Goal: Information Seeking & Learning: Find specific fact

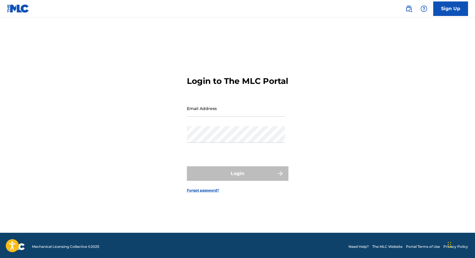
click at [24, 247] on img at bounding box center [16, 246] width 18 height 7
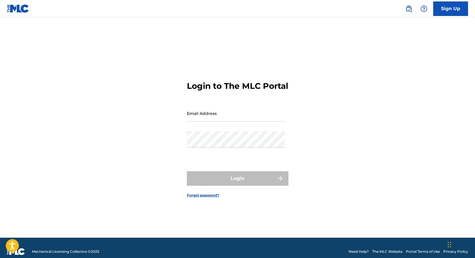
click at [17, 9] on img at bounding box center [18, 8] width 22 height 8
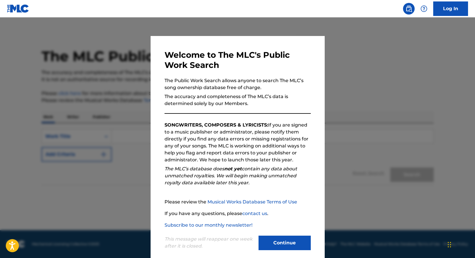
click at [297, 238] on button "Continue" at bounding box center [285, 243] width 52 height 15
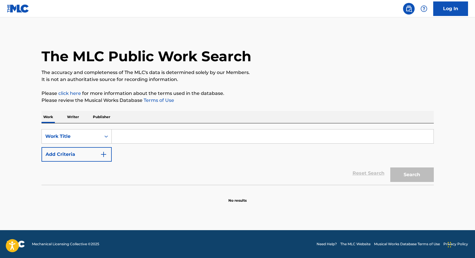
click at [133, 135] on input "Search Form" at bounding box center [273, 137] width 322 height 14
type input "suite no. 1 for organ"
click at [391, 168] on button "Search" at bounding box center [413, 175] width 44 height 15
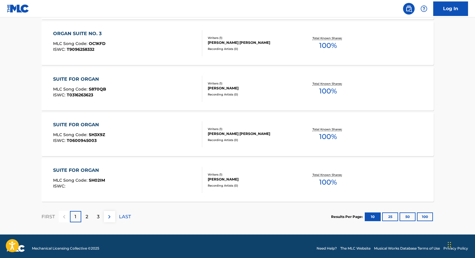
scroll to position [449, 0]
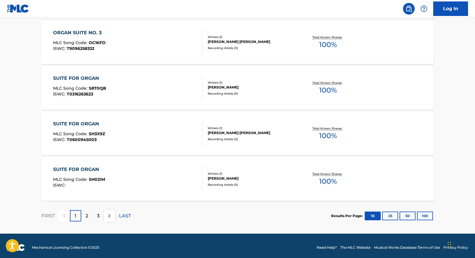
click at [87, 216] on p "2" at bounding box center [87, 216] width 3 height 7
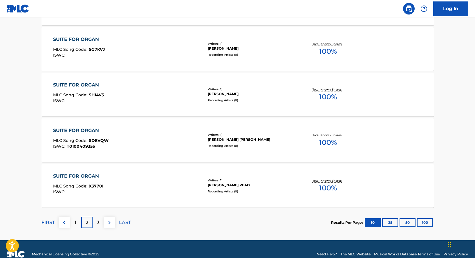
scroll to position [444, 0]
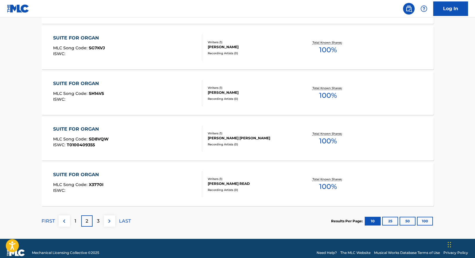
click at [96, 220] on div "3" at bounding box center [98, 220] width 11 height 11
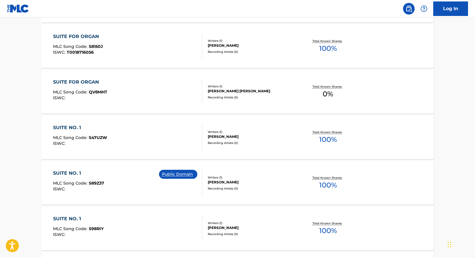
scroll to position [0, 0]
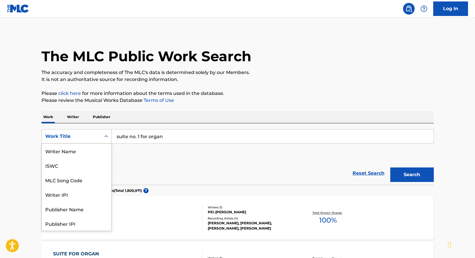
click at [104, 137] on icon "Search Form" at bounding box center [106, 137] width 6 height 6
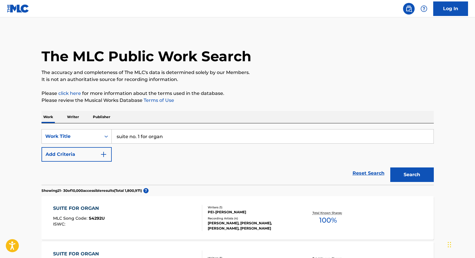
click at [72, 120] on p "Writer" at bounding box center [72, 117] width 15 height 12
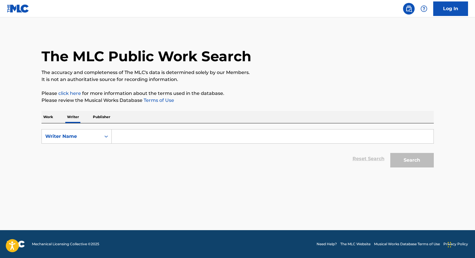
click at [128, 134] on input "Search Form" at bounding box center [273, 137] width 322 height 14
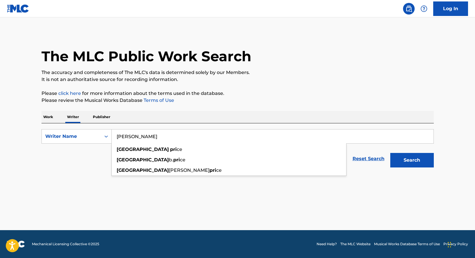
type input "florence price"
click at [391, 153] on button "Search" at bounding box center [413, 160] width 44 height 15
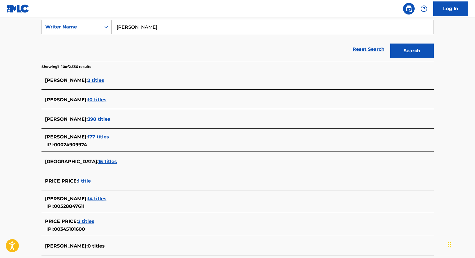
scroll to position [109, 0]
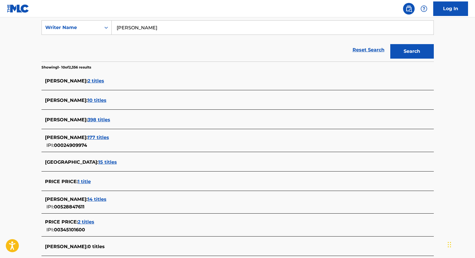
click at [104, 118] on span "398 titles" at bounding box center [99, 120] width 23 height 6
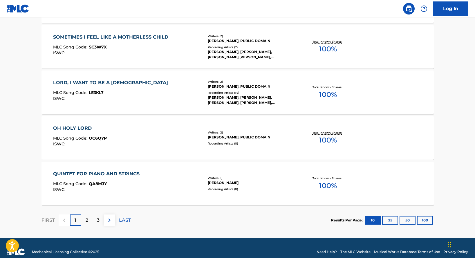
scroll to position [445, 0]
click at [425, 220] on button "100" at bounding box center [425, 220] width 16 height 9
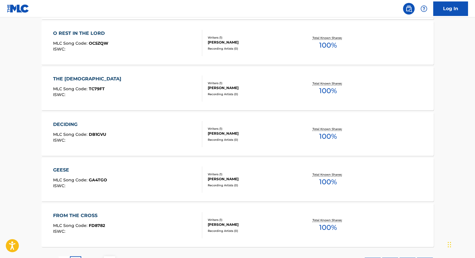
scroll to position [4556, 0]
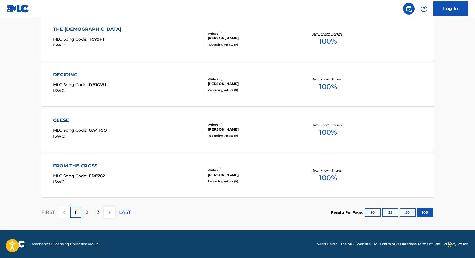
click at [87, 214] on p "2" at bounding box center [87, 212] width 3 height 7
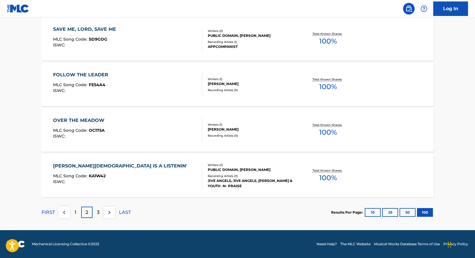
click at [99, 212] on div "3" at bounding box center [98, 212] width 11 height 11
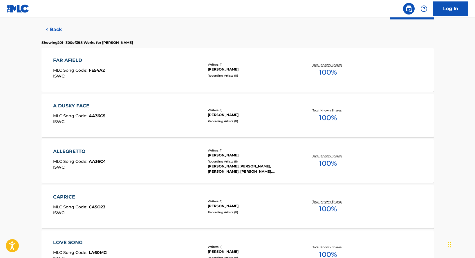
scroll to position [234, 0]
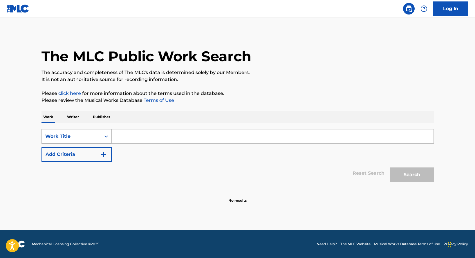
click at [81, 136] on div "Work Title" at bounding box center [71, 136] width 52 height 7
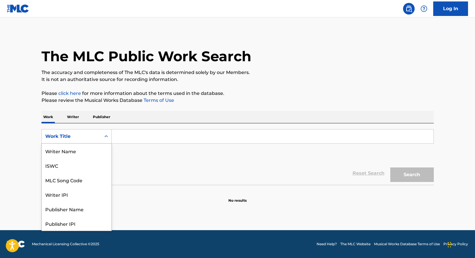
scroll to position [29, 0]
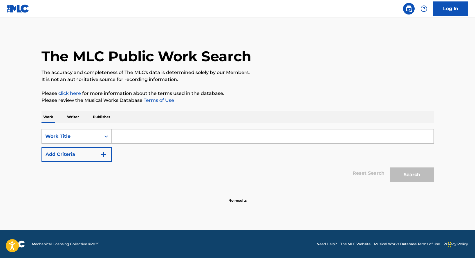
click at [77, 117] on p "Writer" at bounding box center [72, 117] width 15 height 12
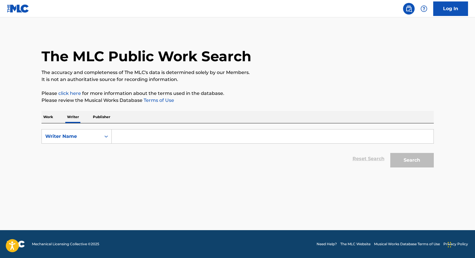
click at [95, 121] on p "Publisher" at bounding box center [101, 117] width 21 height 12
click at [128, 134] on input "Search Form" at bounding box center [273, 137] width 322 height 14
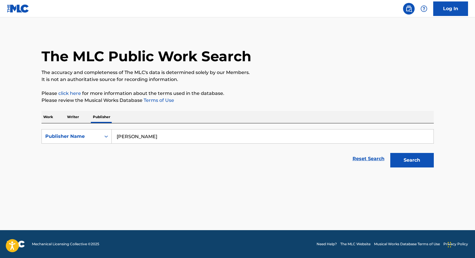
click at [391, 153] on button "Search" at bounding box center [413, 160] width 44 height 15
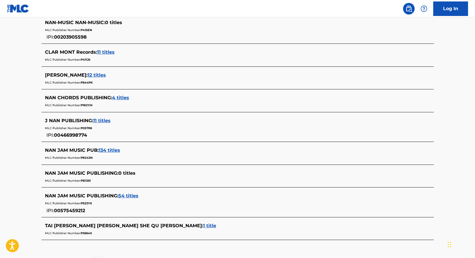
scroll to position [255, 0]
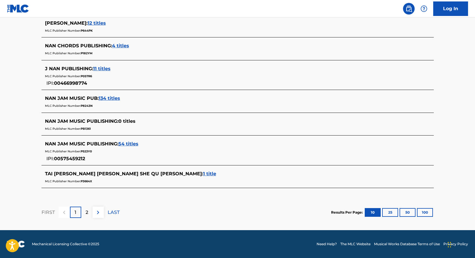
click at [87, 213] on p "2" at bounding box center [87, 212] width 3 height 7
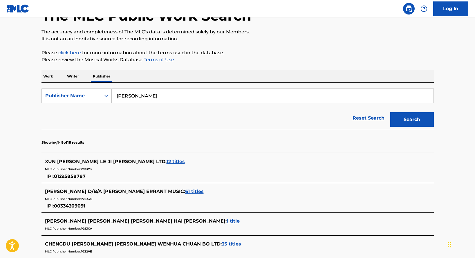
scroll to position [7, 0]
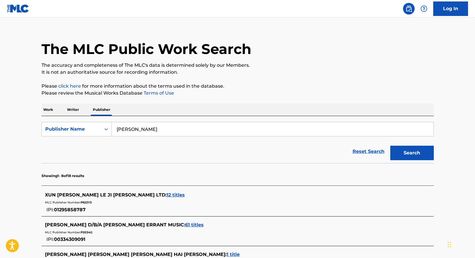
click at [127, 130] on input "clar nan" at bounding box center [273, 129] width 322 height 14
type input "clarnan"
click at [391, 146] on button "Search" at bounding box center [413, 153] width 44 height 15
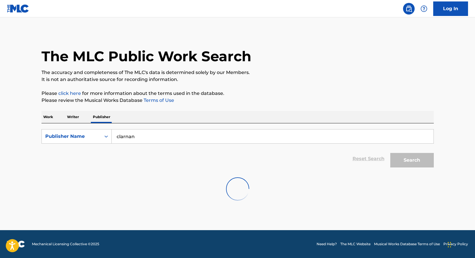
scroll to position [0, 0]
click at [422, 162] on button "Search" at bounding box center [413, 160] width 44 height 15
click at [78, 118] on p "Writer" at bounding box center [72, 117] width 15 height 12
click at [124, 139] on input "Search Form" at bounding box center [273, 137] width 322 height 14
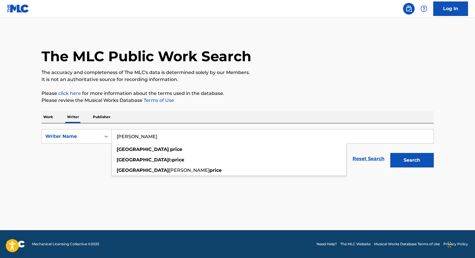
type input "florence price"
click at [391, 153] on button "Search" at bounding box center [413, 160] width 44 height 15
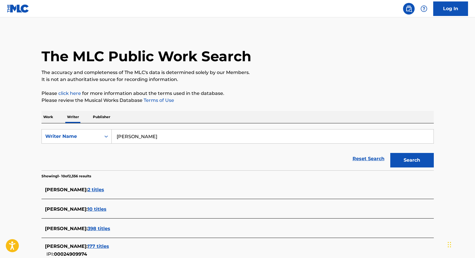
click at [104, 190] on span "2 titles" at bounding box center [96, 190] width 17 height 6
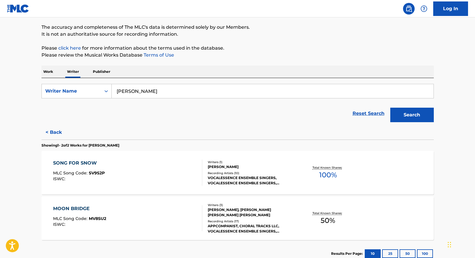
scroll to position [16, 0]
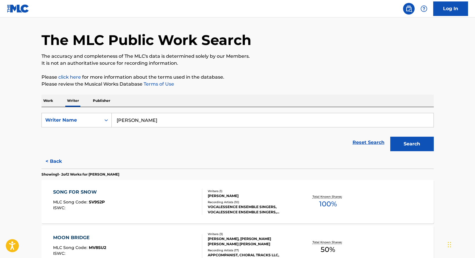
click at [154, 119] on input "florence price" at bounding box center [273, 120] width 322 height 14
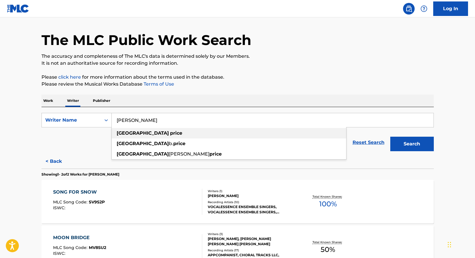
click at [186, 134] on div "florence price" at bounding box center [229, 133] width 235 height 10
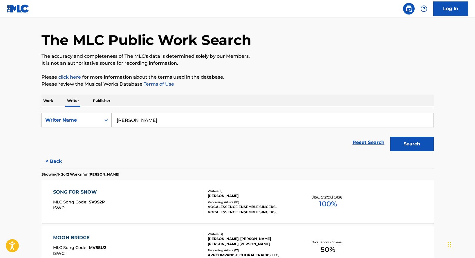
click at [407, 145] on button "Search" at bounding box center [413, 144] width 44 height 15
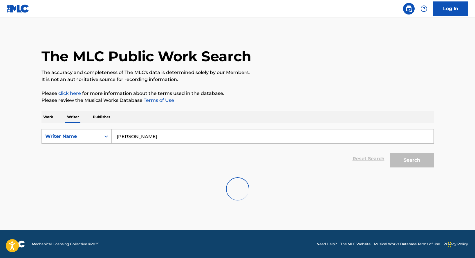
scroll to position [0, 0]
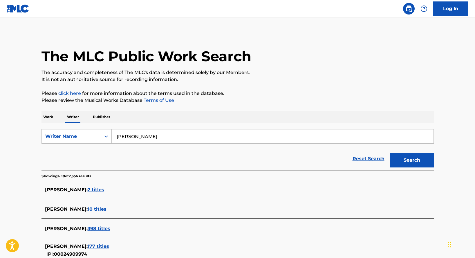
click at [103, 211] on span "10 titles" at bounding box center [97, 209] width 19 height 6
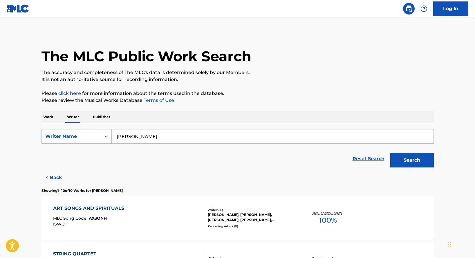
click at [51, 176] on button "< Back" at bounding box center [59, 177] width 35 height 15
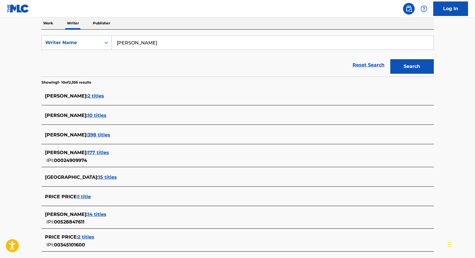
scroll to position [113, 0]
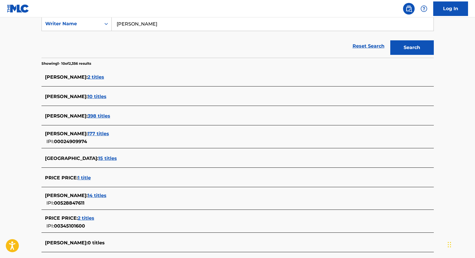
click at [100, 135] on span "177 titles" at bounding box center [98, 134] width 21 height 6
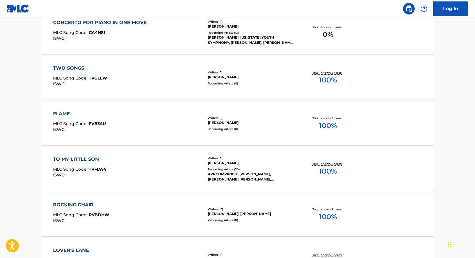
scroll to position [453, 0]
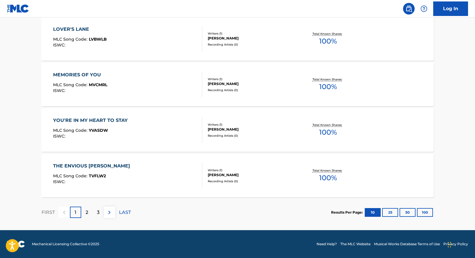
click at [420, 213] on button "100" at bounding box center [425, 212] width 16 height 9
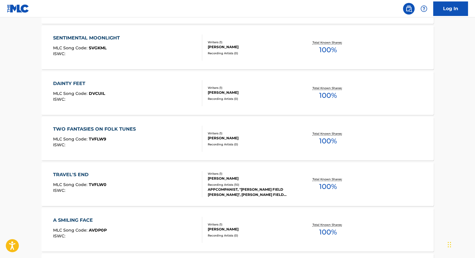
scroll to position [4556, 0]
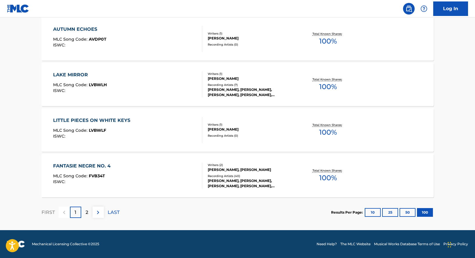
click at [88, 213] on p "2" at bounding box center [87, 212] width 3 height 7
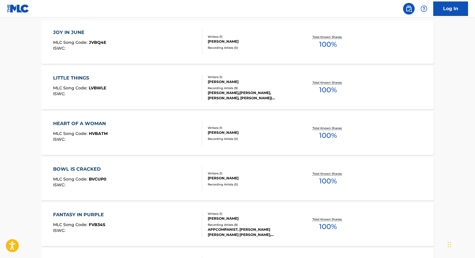
scroll to position [0, 0]
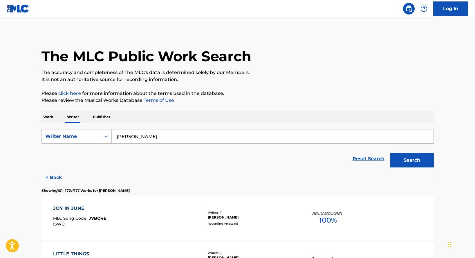
click at [97, 115] on p "Publisher" at bounding box center [101, 117] width 21 height 12
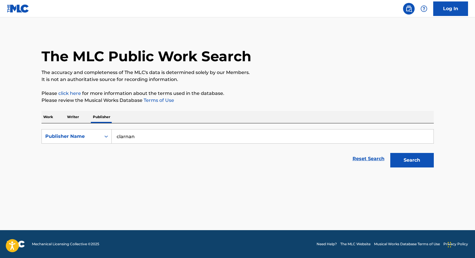
drag, startPoint x: 145, startPoint y: 140, endPoint x: 116, endPoint y: 138, distance: 28.6
click at [116, 138] on input "clarnan" at bounding box center [273, 137] width 322 height 14
click at [391, 153] on button "Search" at bounding box center [413, 160] width 44 height 15
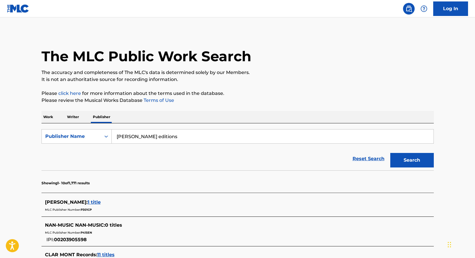
click at [139, 182] on section "Showing 1 - 10 of 1,771 results" at bounding box center [238, 181] width 393 height 22
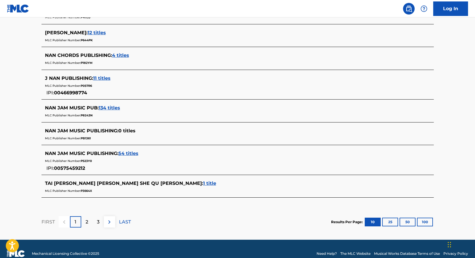
scroll to position [246, 0]
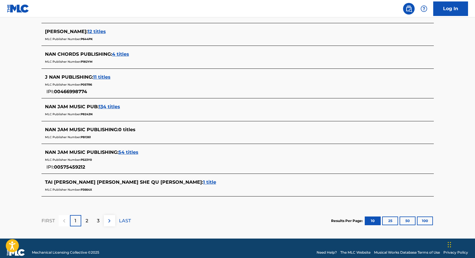
click at [87, 220] on p "2" at bounding box center [87, 221] width 3 height 7
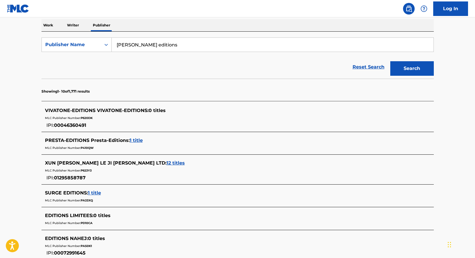
scroll to position [0, 0]
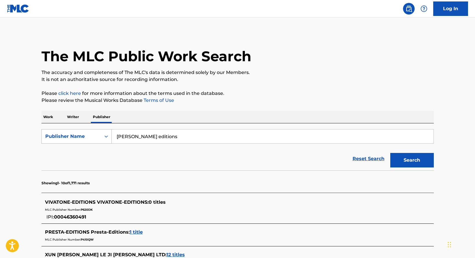
drag, startPoint x: 159, startPoint y: 136, endPoint x: 111, endPoint y: 136, distance: 47.9
click at [111, 136] on div "SearchWithCriteria56bd51e1-b666-49f4-af78-bd422d7a77b6 Publisher Name clar nan …" at bounding box center [238, 136] width 393 height 15
type input "classical vocal reprints"
click at [391, 153] on button "Search" at bounding box center [413, 160] width 44 height 15
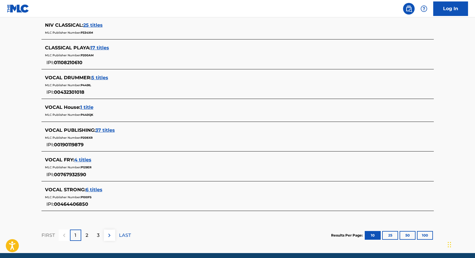
scroll to position [253, 0]
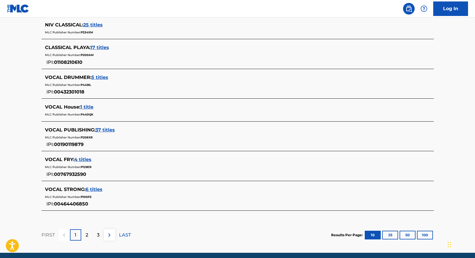
click at [86, 233] on p "2" at bounding box center [87, 235] width 3 height 7
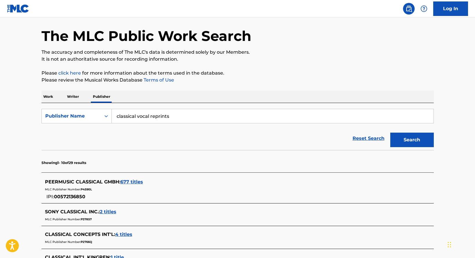
scroll to position [0, 0]
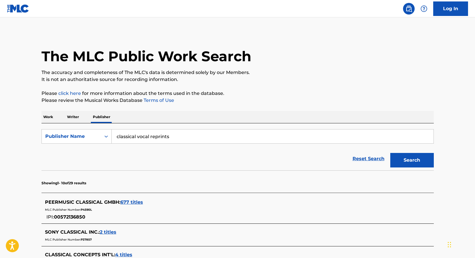
click at [49, 115] on p "Work" at bounding box center [48, 117] width 13 height 12
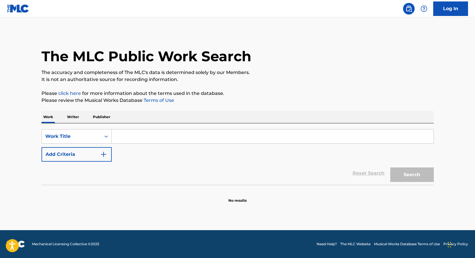
click at [96, 159] on button "Add Criteria" at bounding box center [77, 154] width 70 height 15
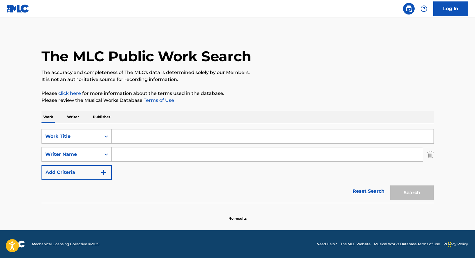
click at [204, 141] on input "Search Form" at bounding box center [273, 137] width 322 height 14
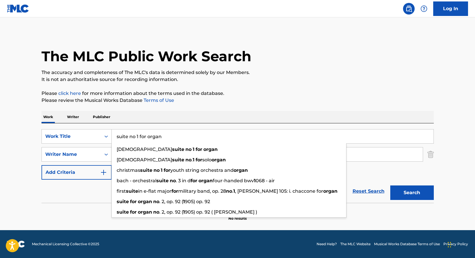
type input "suite no 1 for organ"
click at [391, 186] on button "Search" at bounding box center [413, 193] width 44 height 15
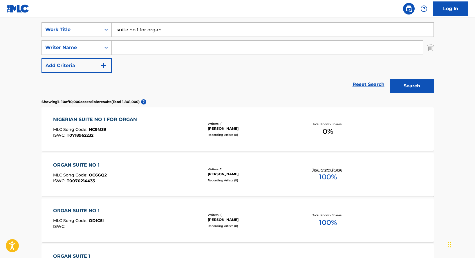
scroll to position [107, 0]
click at [140, 40] on input "Search Form" at bounding box center [267, 47] width 311 height 14
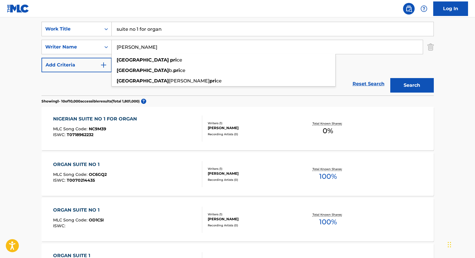
type input "florence price"
click at [391, 78] on button "Search" at bounding box center [413, 85] width 44 height 15
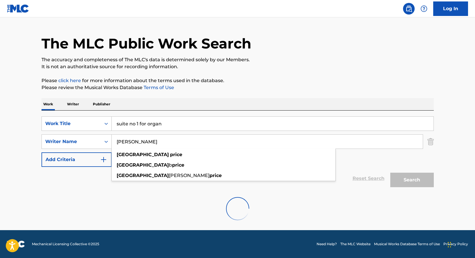
scroll to position [13, 0]
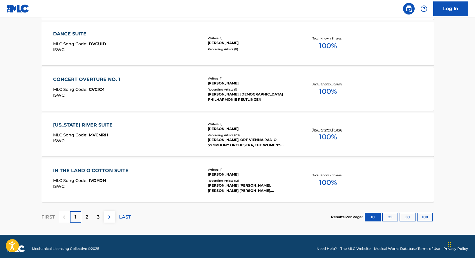
scroll to position [471, 0]
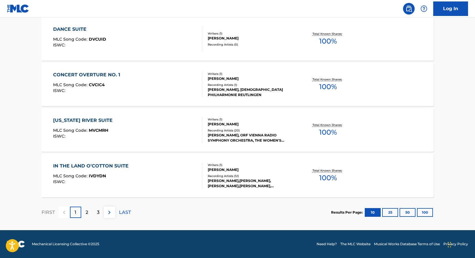
click at [89, 212] on div "2" at bounding box center [86, 212] width 11 height 11
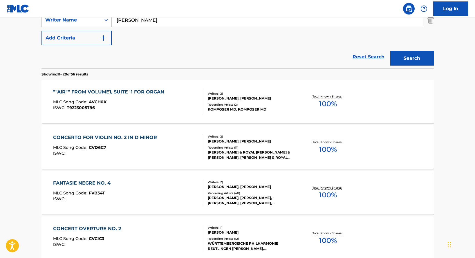
scroll to position [134, 0]
click at [139, 92] on div """AIR"" FROM VOLUME1, SUITE '1 FOR ORGAN" at bounding box center [110, 92] width 114 height 7
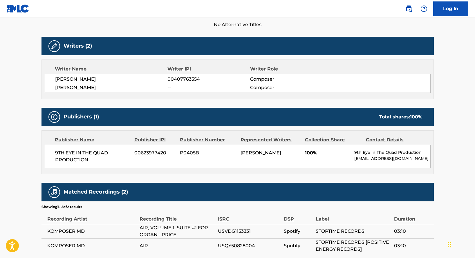
scroll to position [212, 0]
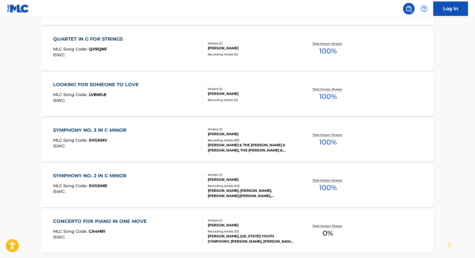
scroll to position [471, 0]
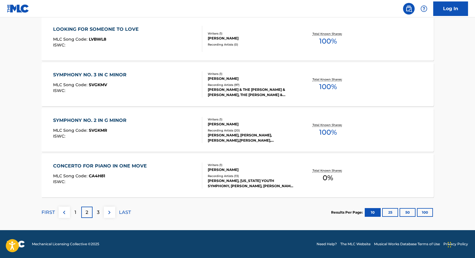
click at [97, 211] on p "3" at bounding box center [98, 212] width 3 height 7
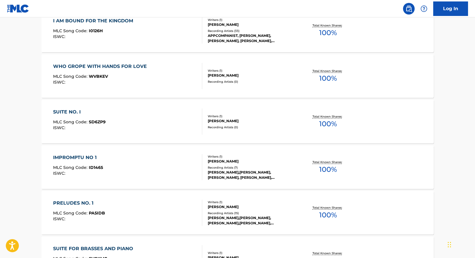
scroll to position [199, 0]
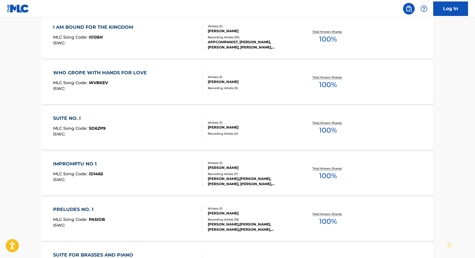
click at [71, 119] on div "SUITE NO. I" at bounding box center [79, 118] width 53 height 7
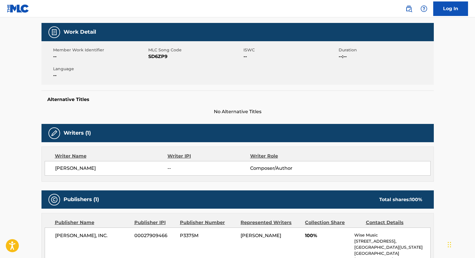
scroll to position [6, 0]
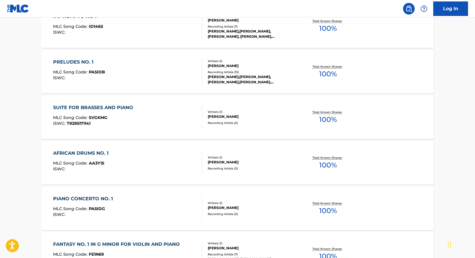
scroll to position [471, 0]
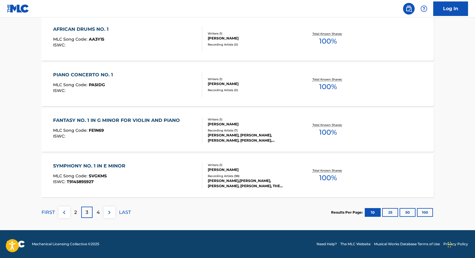
click at [98, 213] on p "4" at bounding box center [98, 212] width 3 height 7
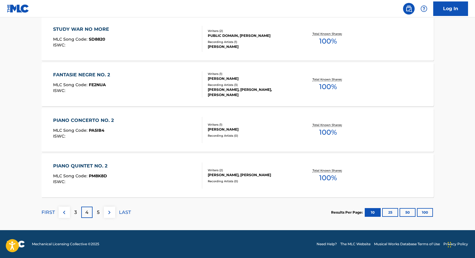
click at [95, 217] on div "5" at bounding box center [98, 212] width 11 height 11
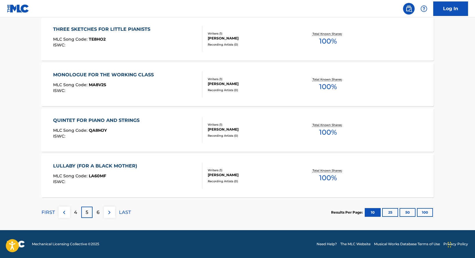
click at [98, 212] on p "6" at bounding box center [98, 212] width 3 height 7
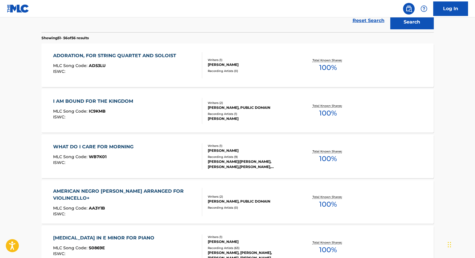
scroll to position [288, 0]
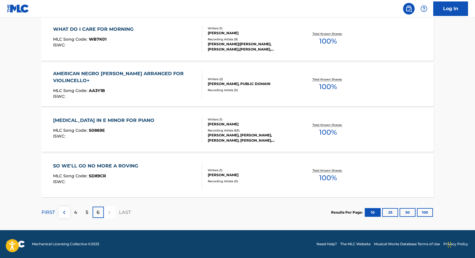
click at [65, 216] on button at bounding box center [64, 212] width 11 height 11
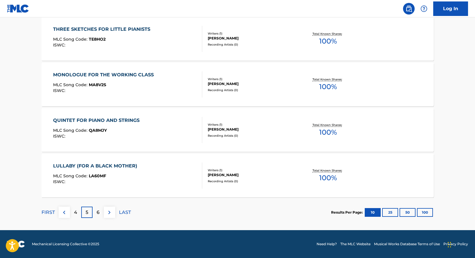
click at [47, 209] on div "FIRST" at bounding box center [48, 212] width 13 height 11
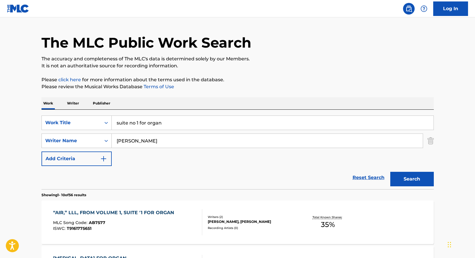
scroll to position [0, 0]
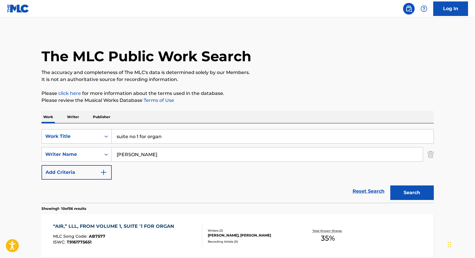
click at [83, 224] on div "“AIR,” LLL, FROM VOLUME 1, SUITE '1 FOR ORGAN" at bounding box center [115, 226] width 124 height 7
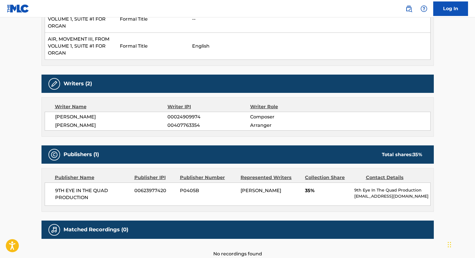
scroll to position [245, 0]
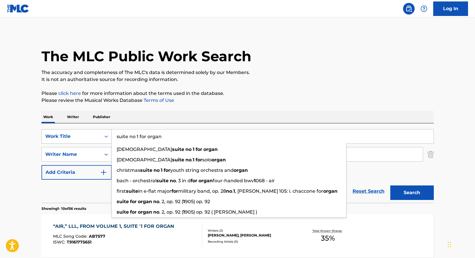
drag, startPoint x: 164, startPoint y: 136, endPoint x: 100, endPoint y: 133, distance: 63.7
click at [100, 134] on div "SearchWithCriteria0358e2f3-9f78-4222-b12b-f6fc29807f56 Work Title suite no 1 fo…" at bounding box center [238, 136] width 393 height 15
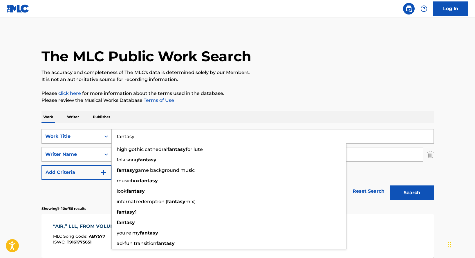
type input "fantasy"
click at [391, 186] on button "Search" at bounding box center [413, 193] width 44 height 15
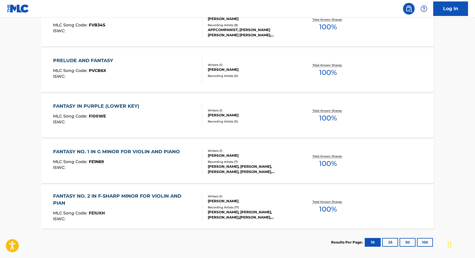
scroll to position [240, 0]
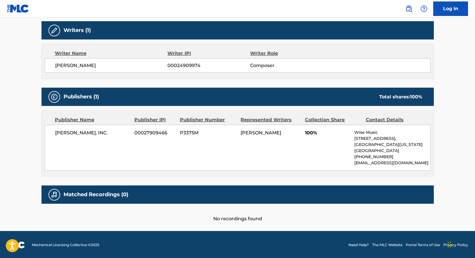
scroll to position [184, 0]
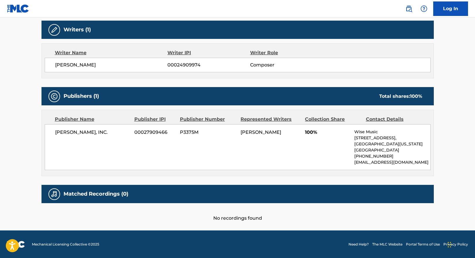
click at [86, 119] on div "Publisher Name" at bounding box center [92, 119] width 75 height 7
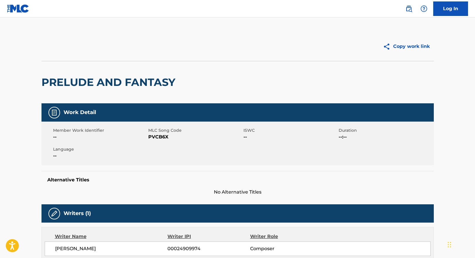
click at [19, 7] on img at bounding box center [18, 8] width 22 height 8
